Goal: Find contact information: Obtain details needed to contact an individual or organization

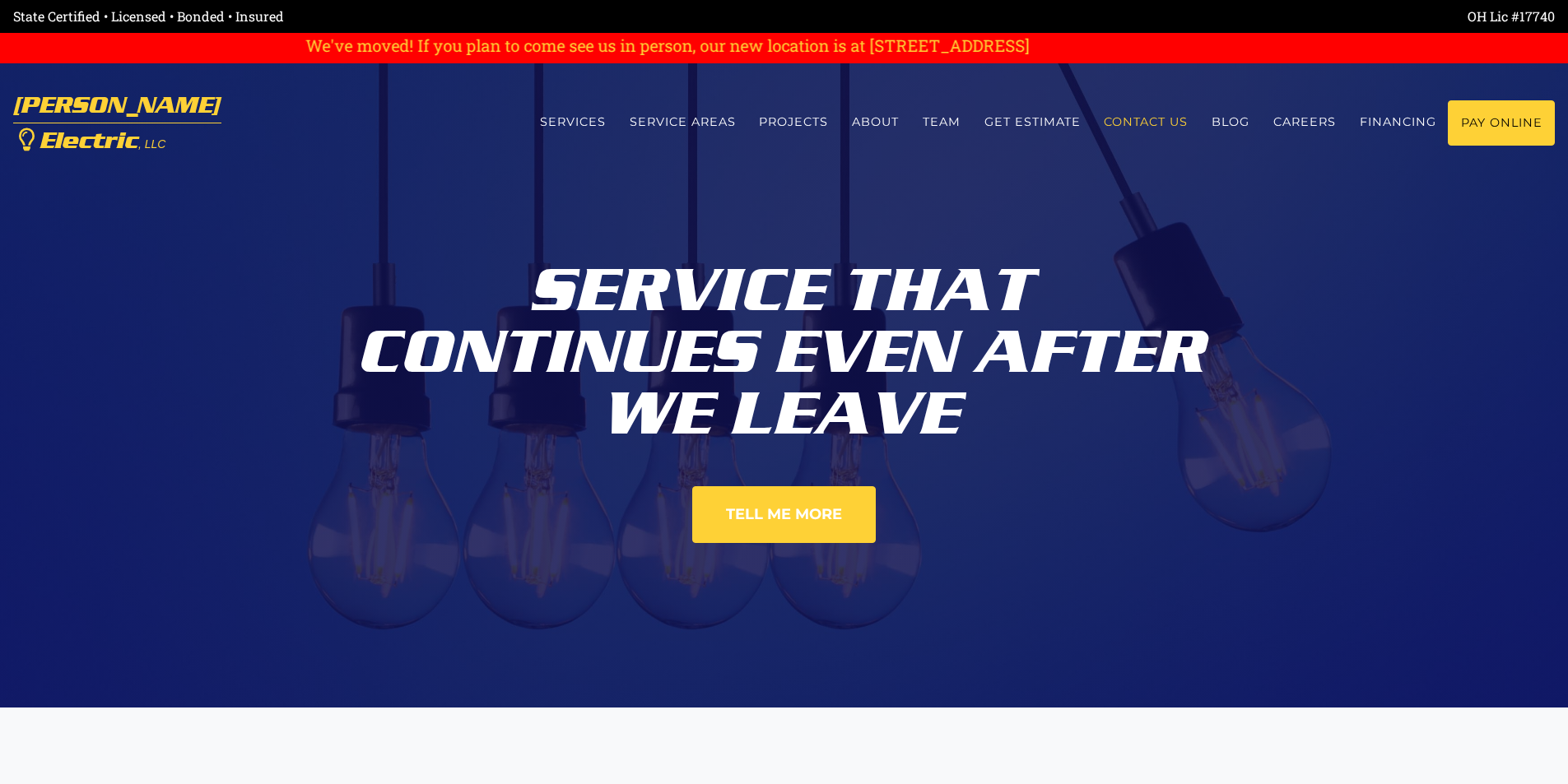
click at [1142, 122] on link "Contact us" at bounding box center [1146, 122] width 108 height 44
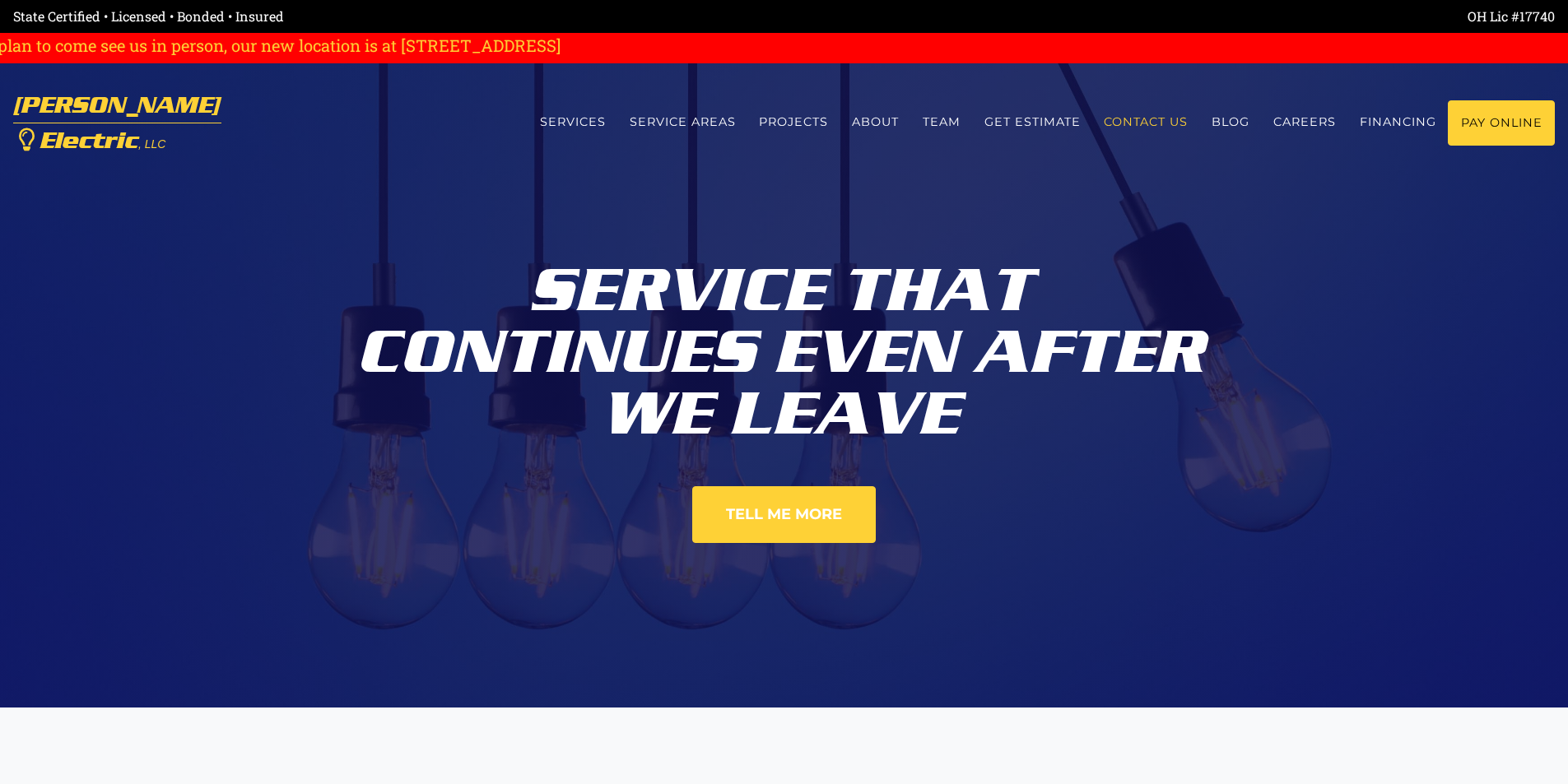
click at [1142, 122] on link "Contact us" at bounding box center [1146, 122] width 108 height 44
drag, startPoint x: 1142, startPoint y: 122, endPoint x: 1129, endPoint y: 68, distance: 55.5
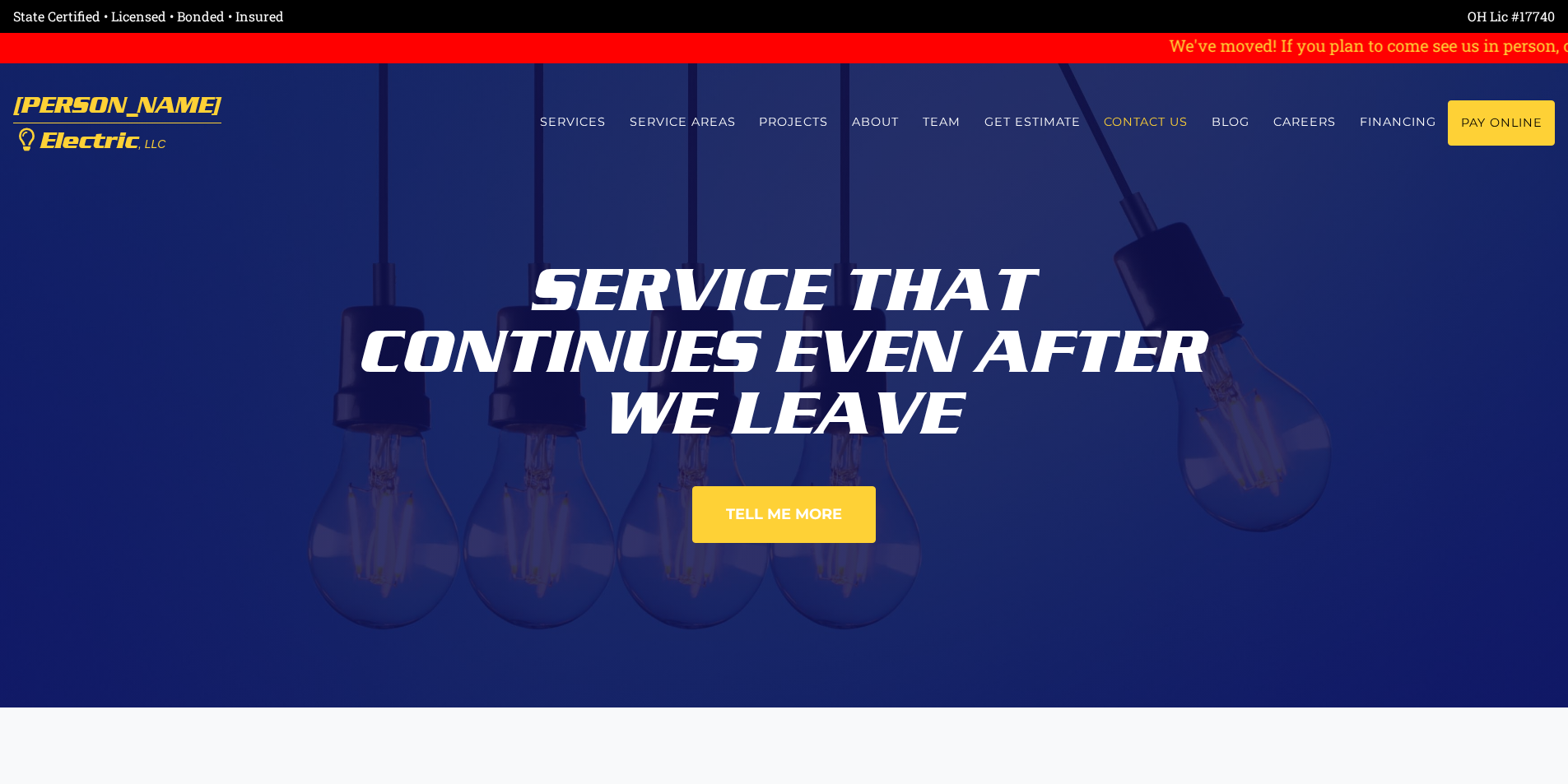
click at [1143, 122] on link "Contact us" at bounding box center [1146, 122] width 108 height 44
click at [1136, 127] on link "Contact us" at bounding box center [1146, 122] width 108 height 44
click at [1139, 126] on link "Contact us" at bounding box center [1146, 122] width 108 height 44
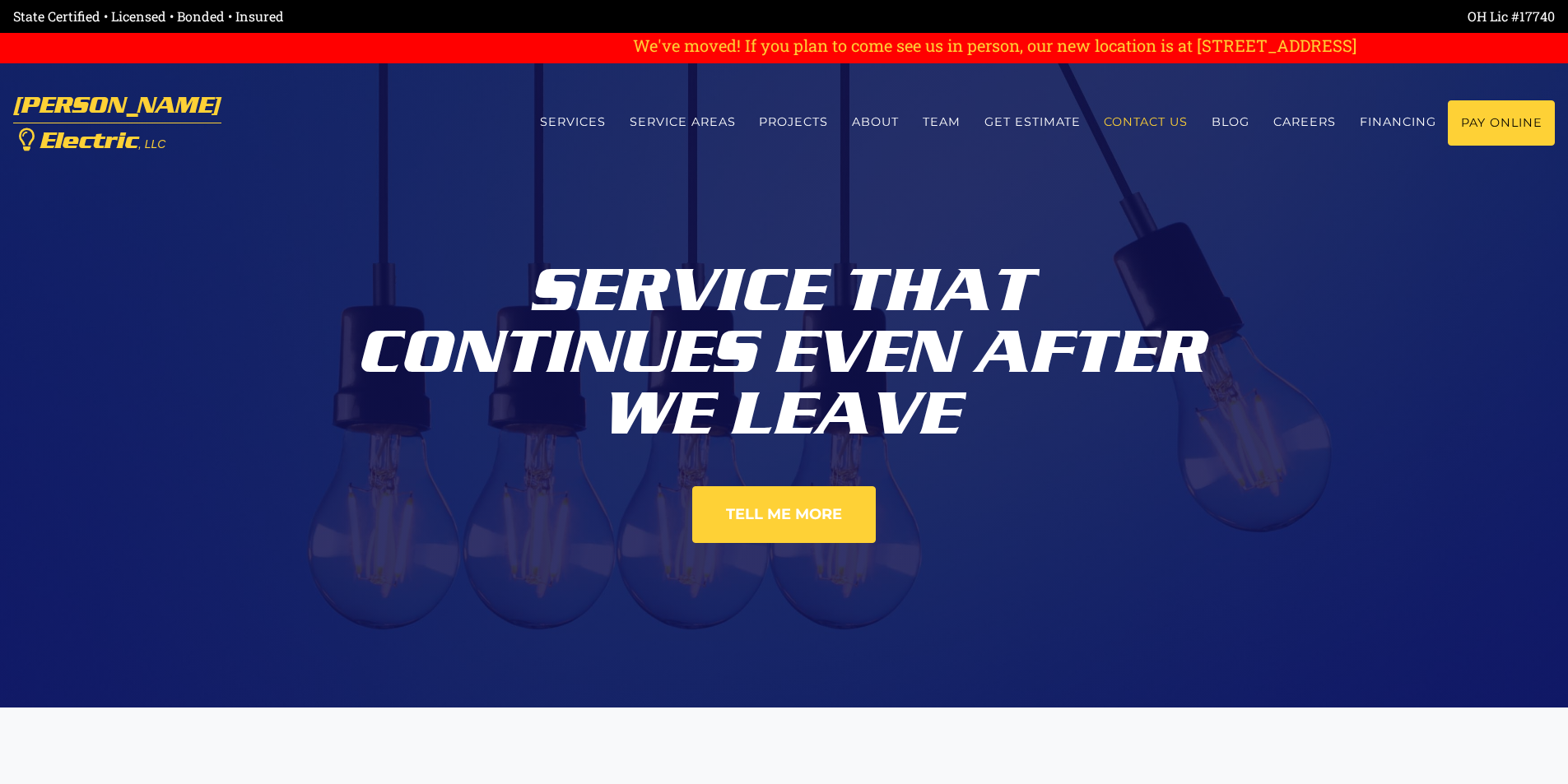
click at [1139, 126] on link "Contact us" at bounding box center [1146, 122] width 108 height 44
